Goal: Obtain resource: Download file/media

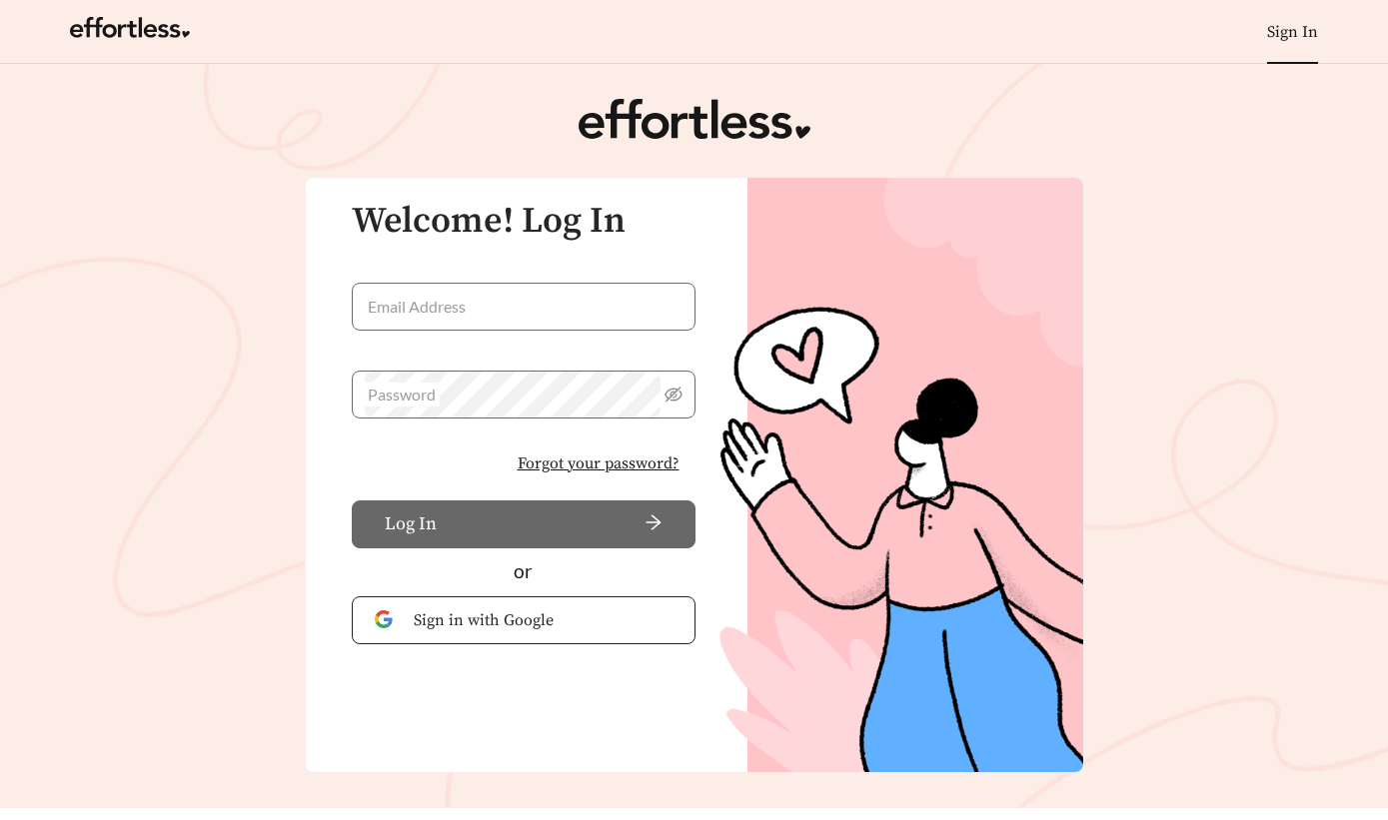
click at [526, 616] on span "Sign in with Google" at bounding box center [543, 621] width 259 height 24
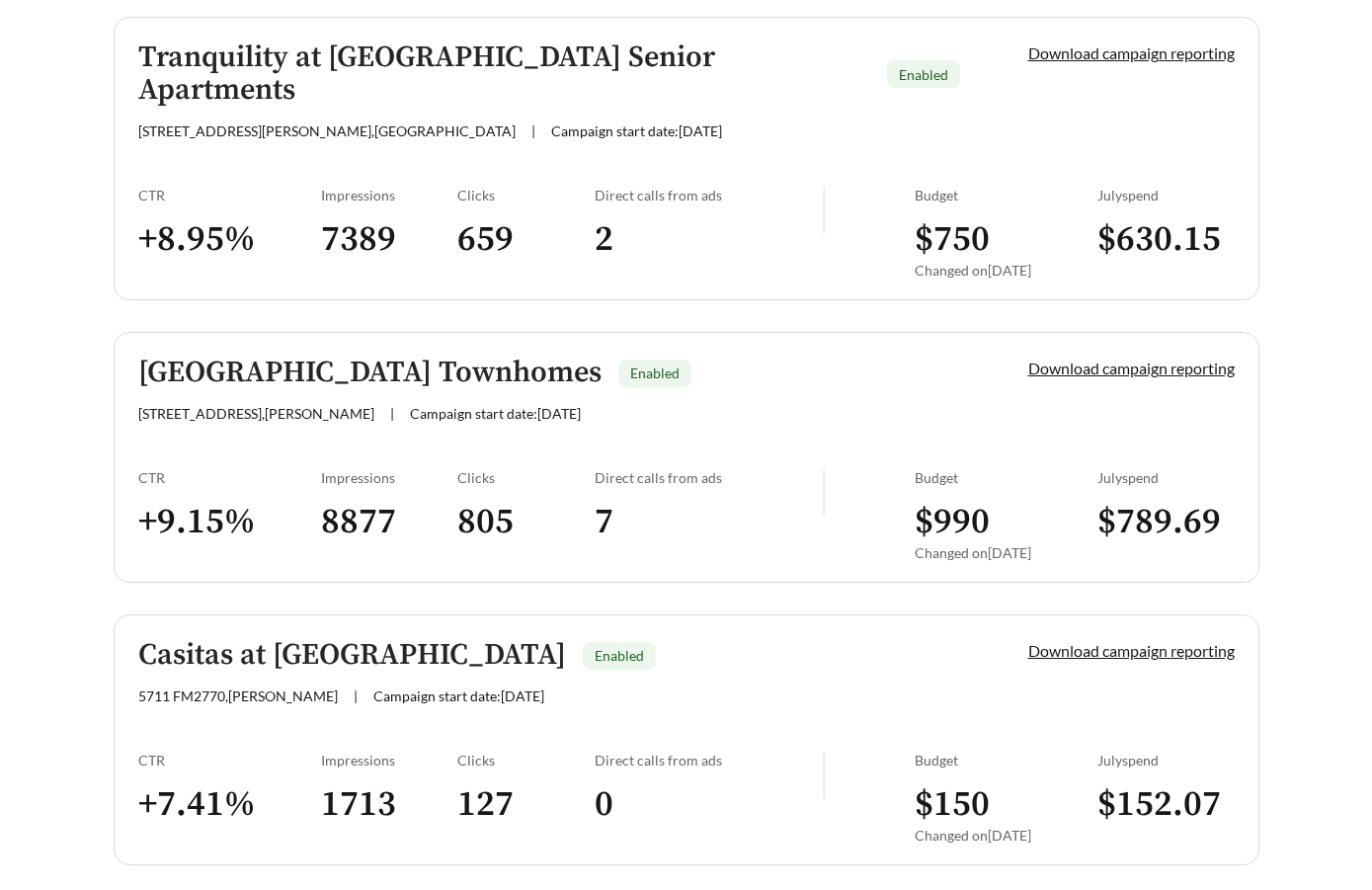
scroll to position [1762, 0]
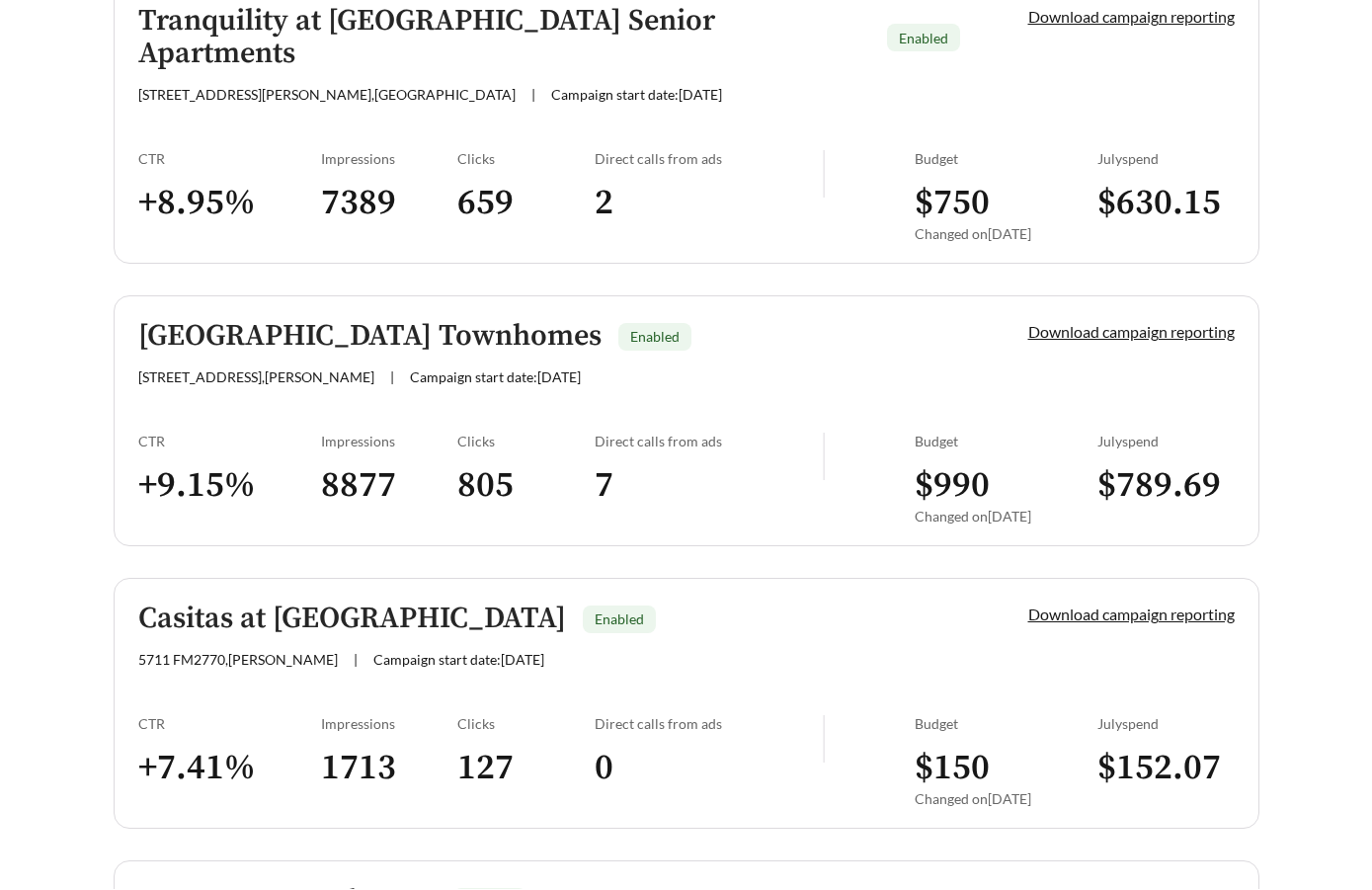
click at [452, 321] on h5 "[GEOGRAPHIC_DATA] Townhomes" at bounding box center [370, 337] width 464 height 33
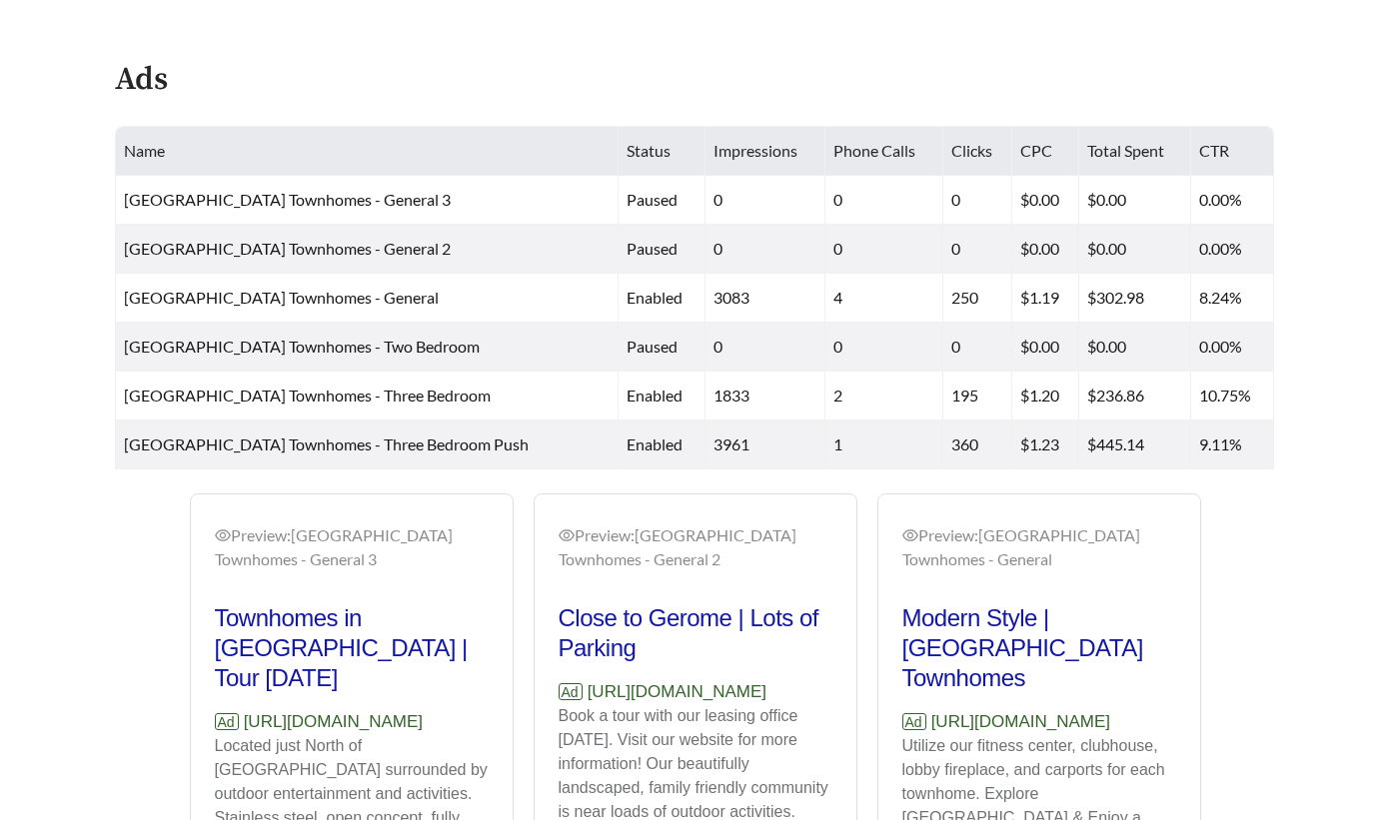
scroll to position [767, 0]
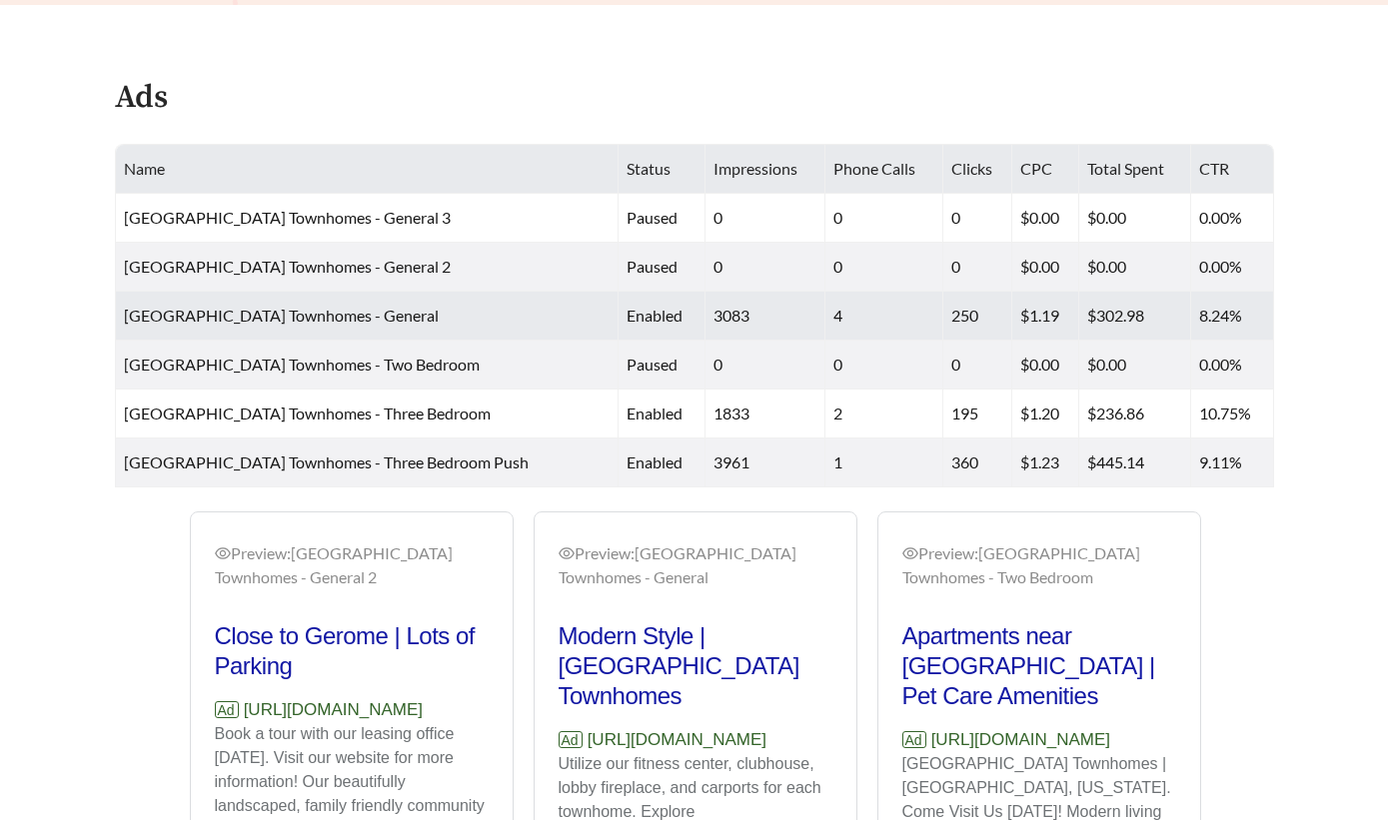
click at [356, 327] on td "[GEOGRAPHIC_DATA] Townhomes - General" at bounding box center [367, 316] width 503 height 49
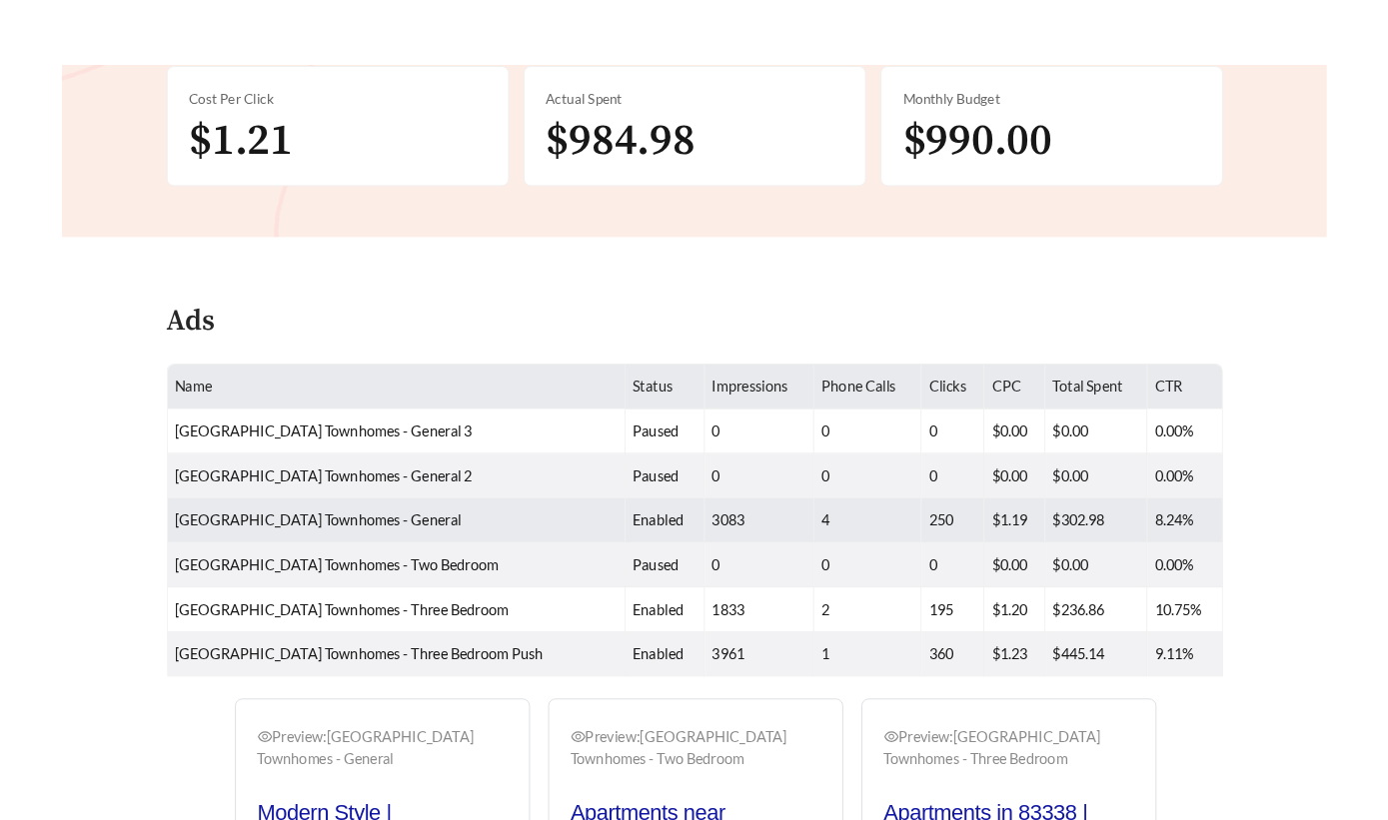
scroll to position [513, 0]
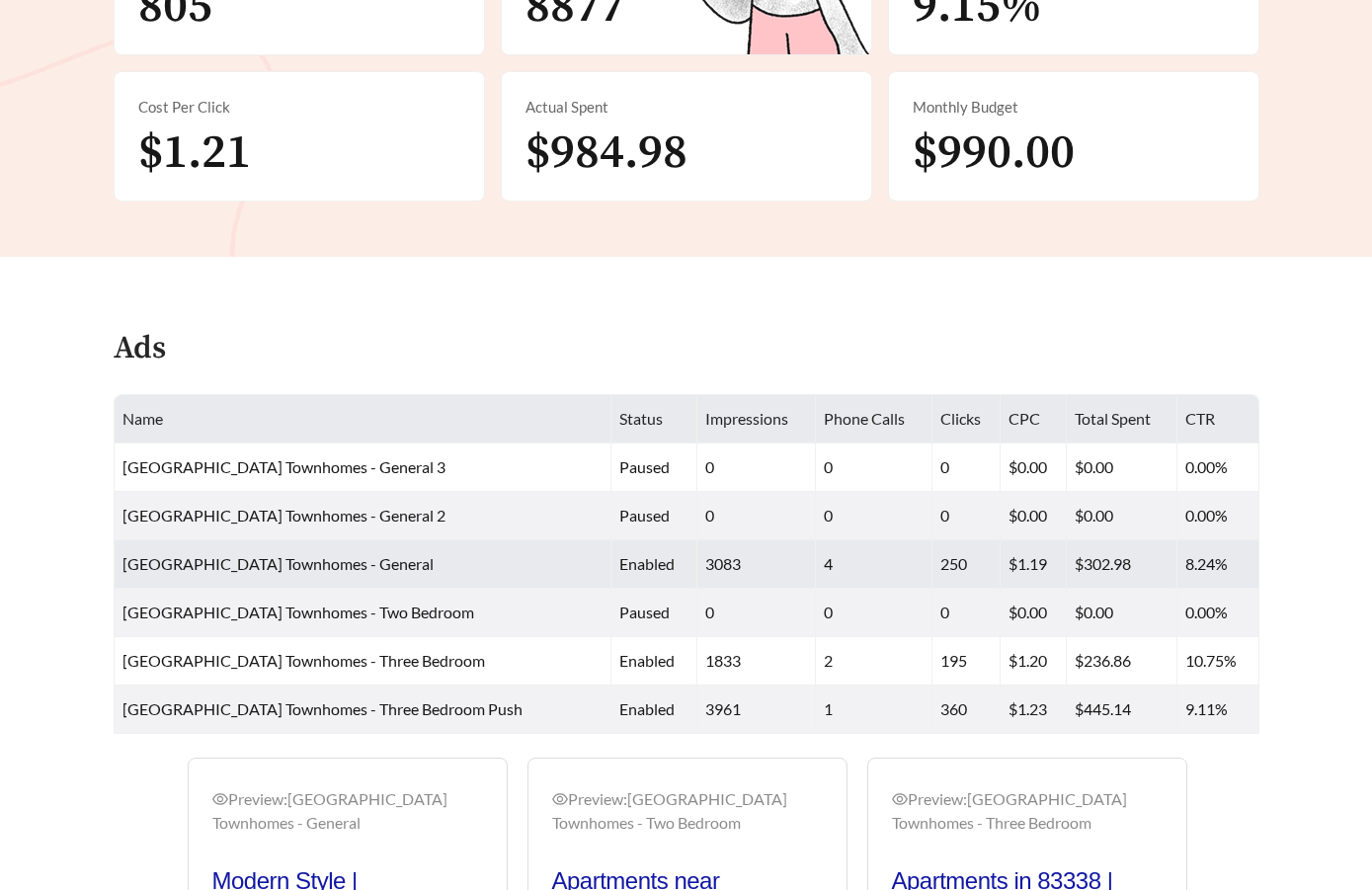
click at [461, 561] on td "[GEOGRAPHIC_DATA] Townhomes - General" at bounding box center [363, 565] width 497 height 48
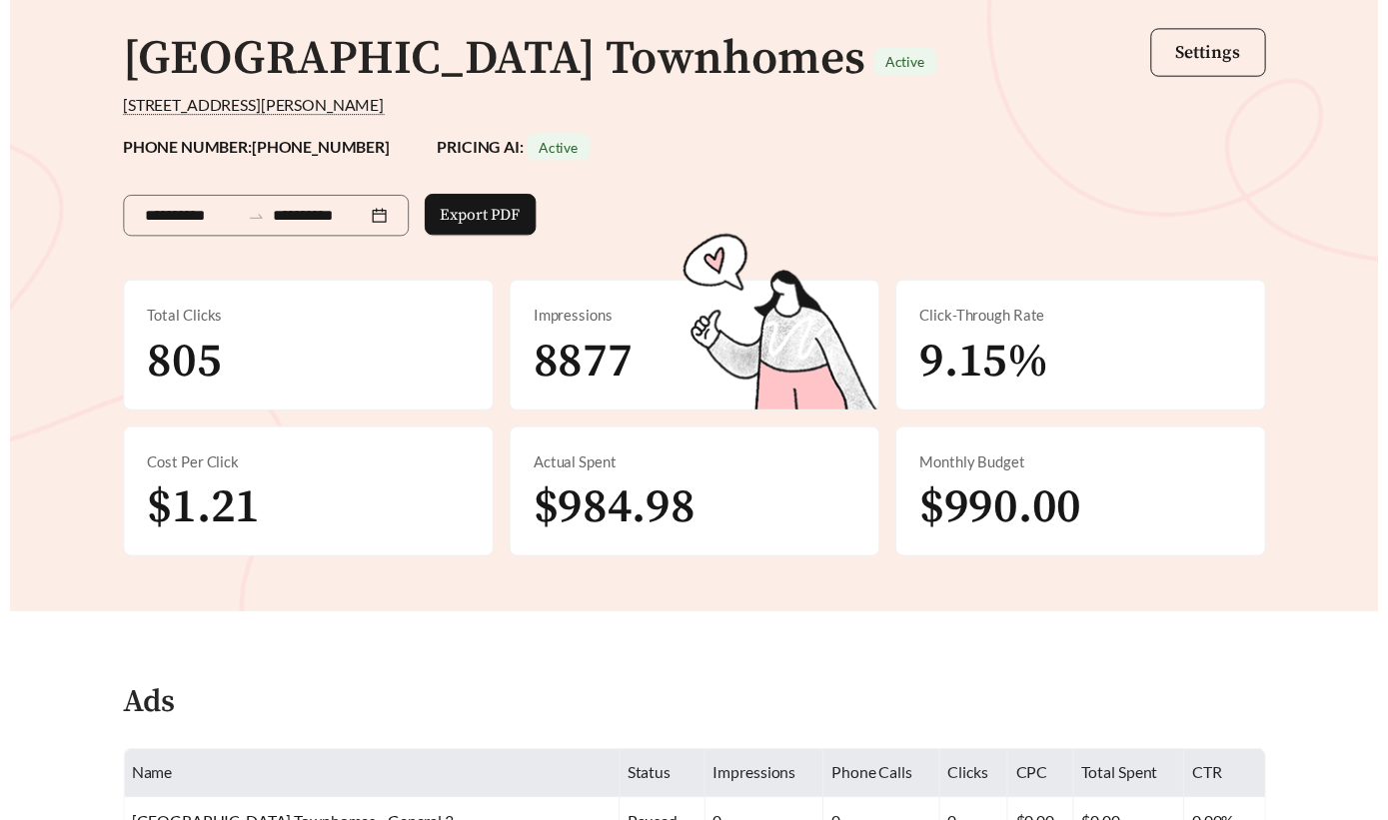
scroll to position [164, 0]
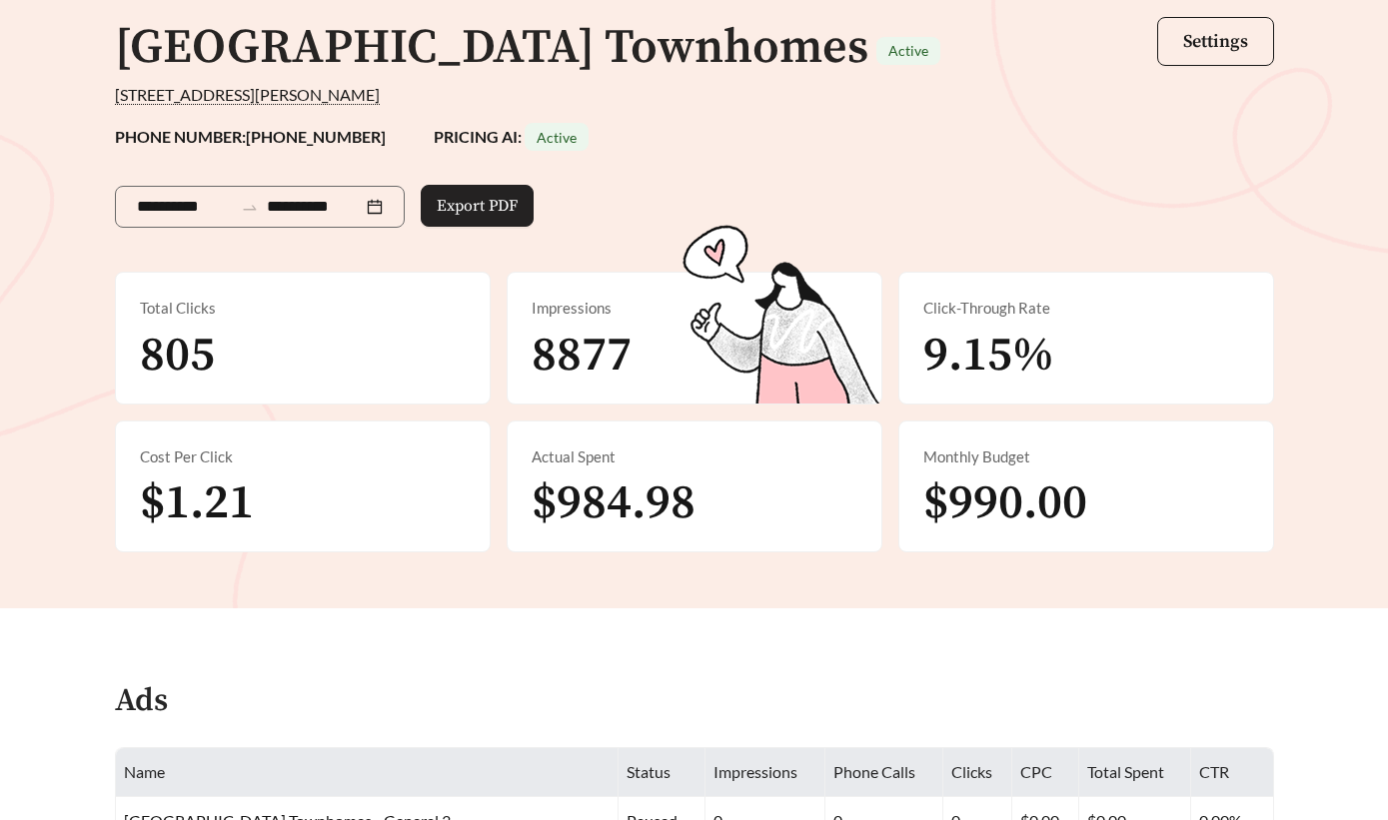
click at [488, 193] on button "Export PDF" at bounding box center [477, 206] width 113 height 42
